Goal: Transaction & Acquisition: Book appointment/travel/reservation

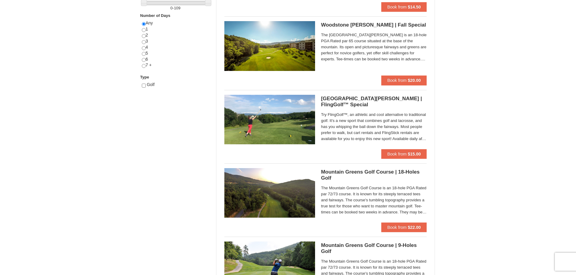
scroll to position [302, 0]
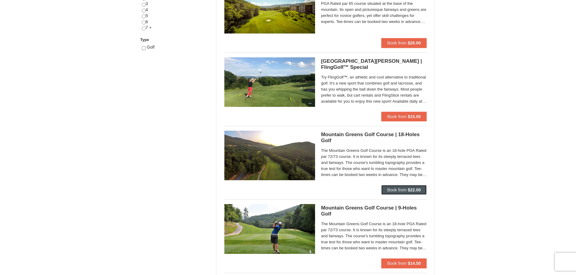
click at [395, 189] on span "Book from" at bounding box center [396, 190] width 19 height 5
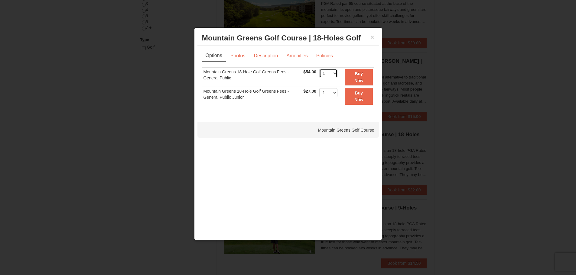
click at [335, 73] on select "1 2 3 4 5 6 7 8 9 10 11 12 13 14 15 16 17 18 19 20" at bounding box center [328, 73] width 18 height 9
select select "2"
click at [319, 69] on select "1 2 3 4 5 6 7 8 9 10 11 12 13 14 15 16 17 18 19 20" at bounding box center [328, 73] width 18 height 9
click at [371, 37] on button "×" at bounding box center [372, 37] width 4 height 6
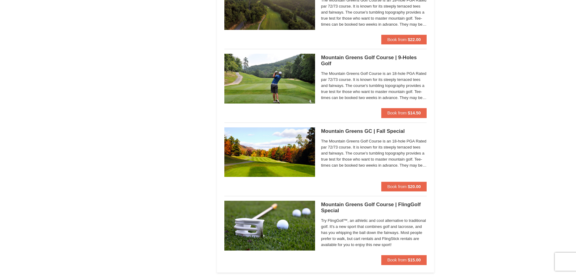
scroll to position [453, 0]
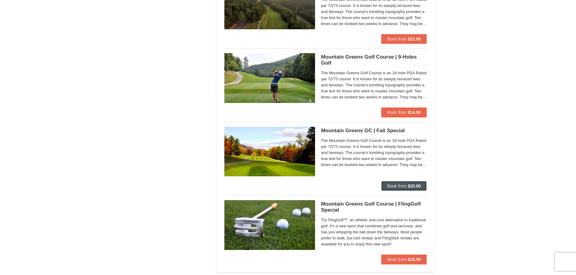
click at [399, 184] on span "Book from" at bounding box center [396, 186] width 19 height 5
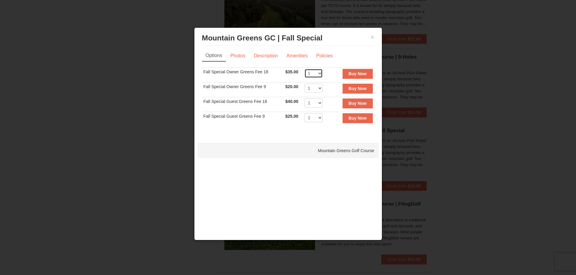
click at [319, 74] on select "1 2 3 4 5 6 7 8 9 10 11 12 13 14 15 16 17 18 19 20" at bounding box center [313, 73] width 18 height 9
click at [373, 34] on button "×" at bounding box center [372, 37] width 4 height 6
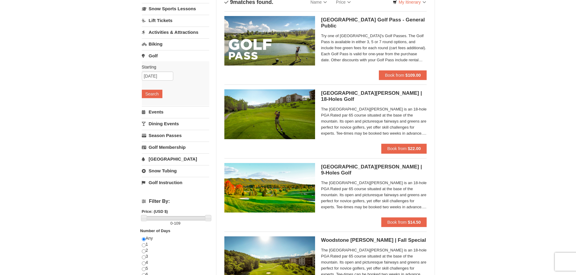
scroll to position [0, 0]
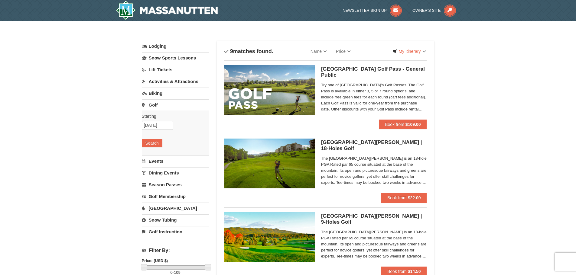
click at [151, 102] on link "Golf" at bounding box center [175, 104] width 67 height 11
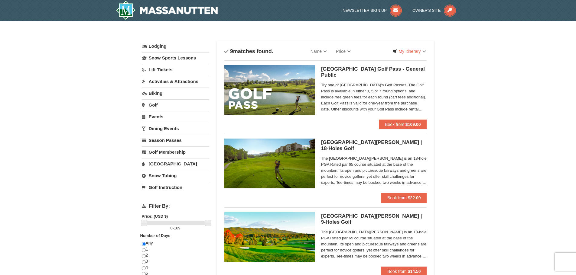
click at [151, 102] on link "Golf" at bounding box center [175, 104] width 67 height 11
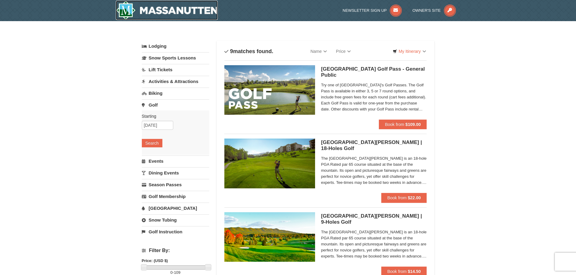
click at [166, 8] on img at bounding box center [167, 10] width 102 height 19
